Goal: Transaction & Acquisition: Purchase product/service

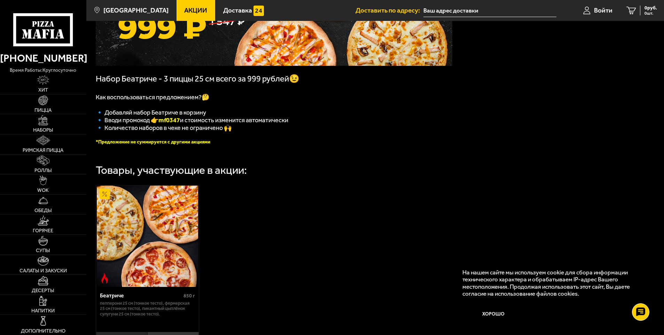
scroll to position [104, 0]
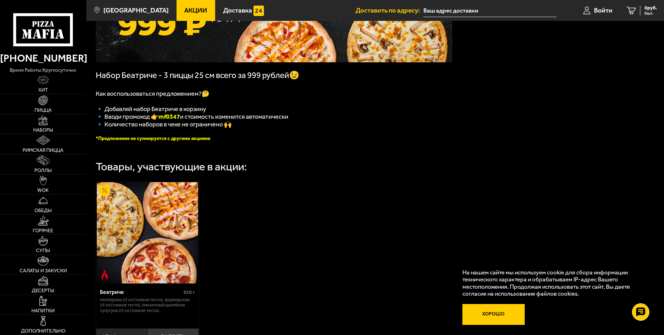
click at [497, 313] on button "Хорошо" at bounding box center [493, 314] width 62 height 21
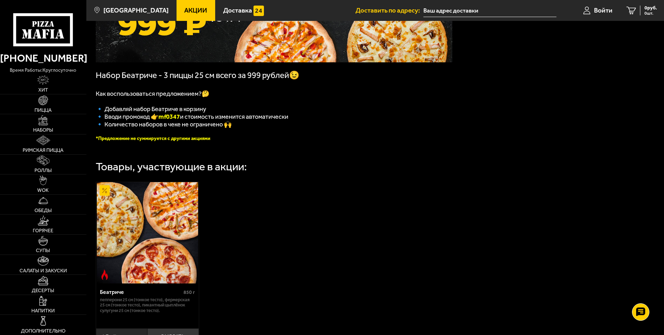
scroll to position [0, 0]
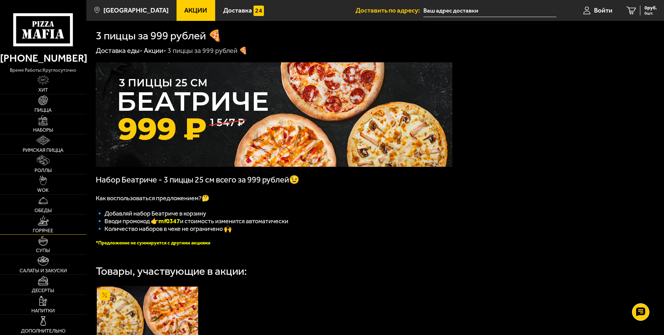
click at [41, 226] on link "Горячее" at bounding box center [43, 224] width 86 height 20
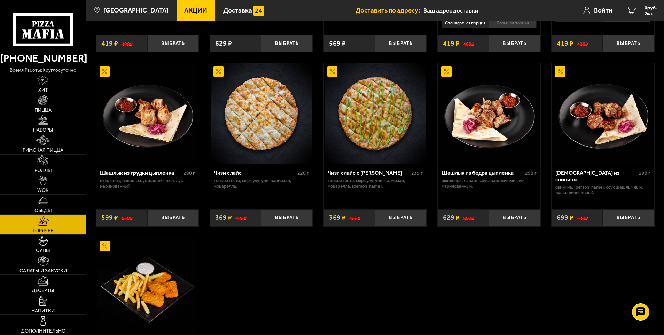
scroll to position [383, 0]
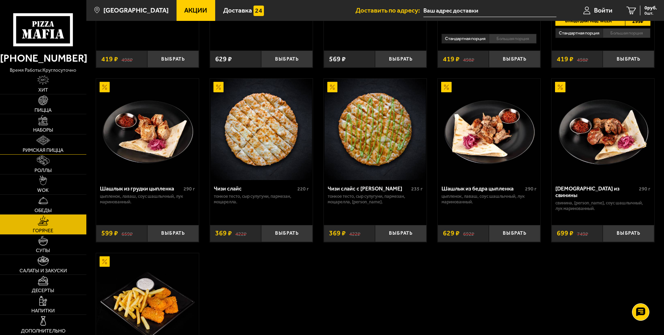
click at [33, 146] on link "Римская пицца" at bounding box center [43, 144] width 86 height 20
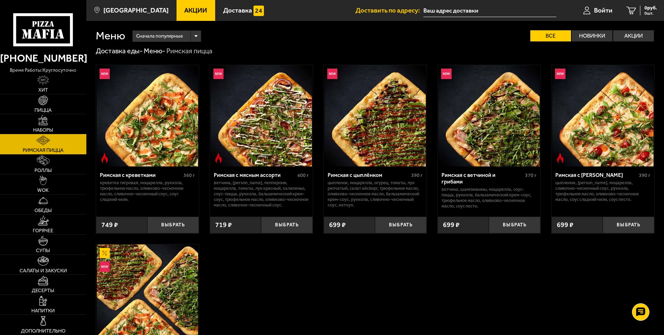
click at [39, 121] on img at bounding box center [43, 120] width 10 height 10
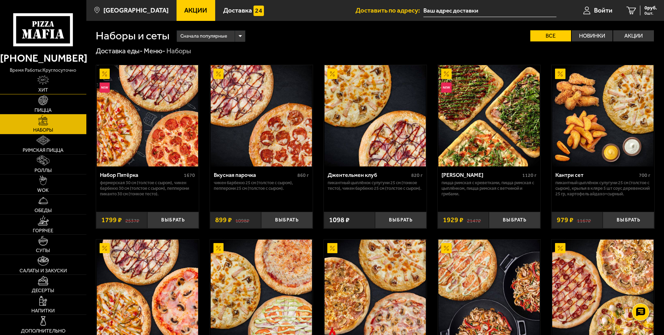
click at [43, 89] on span "Хит" at bounding box center [43, 90] width 10 height 5
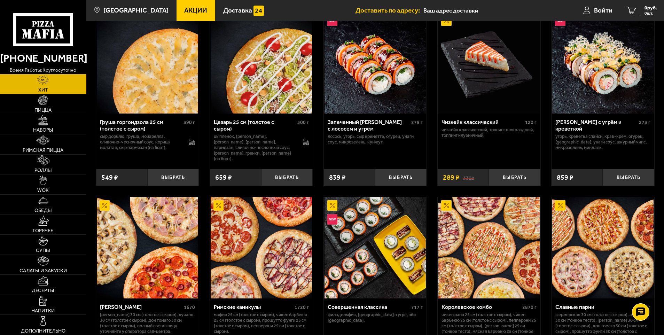
scroll to position [134, 0]
